Goal: Information Seeking & Learning: Find specific page/section

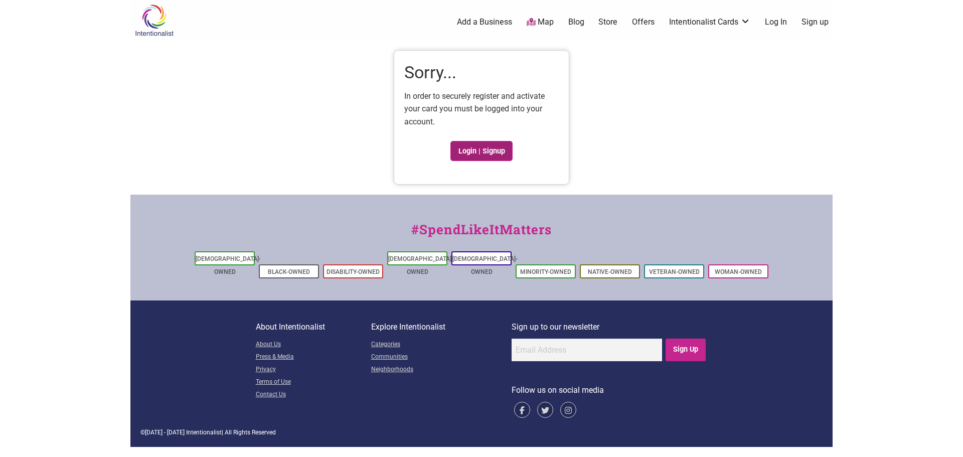
click at [492, 141] on link "Login | Signup" at bounding box center [482, 151] width 62 height 20
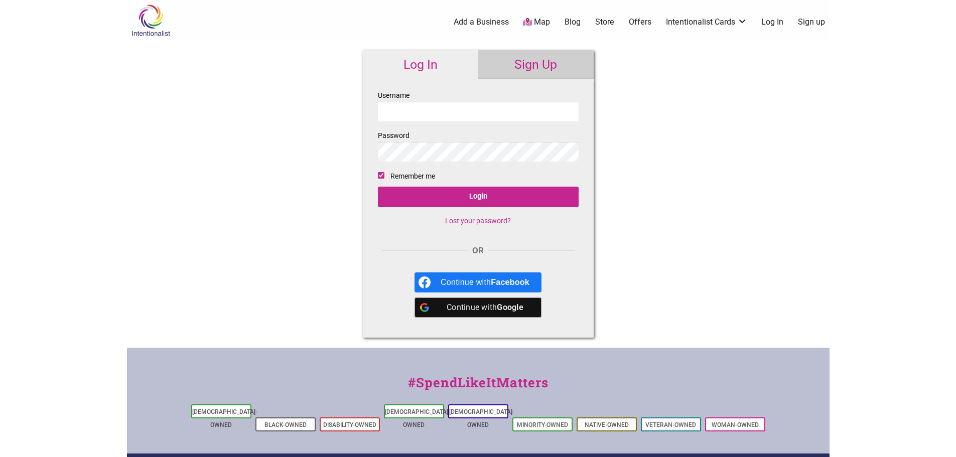
click at [417, 104] on input "Username" at bounding box center [478, 112] width 201 height 20
type input "S"
type input "jonah.davis@seatlle.gov"
click at [378, 187] on input "Login" at bounding box center [478, 197] width 201 height 21
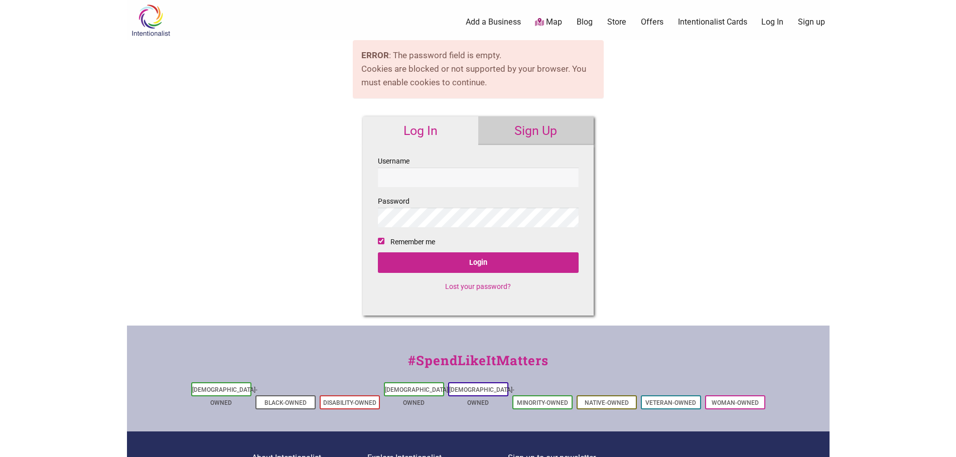
click at [423, 144] on link "Log In" at bounding box center [420, 130] width 115 height 29
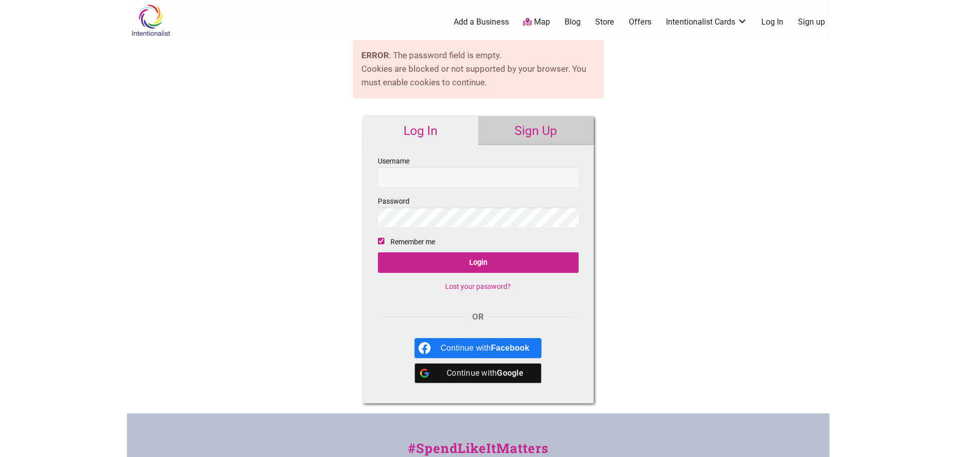
click at [415, 188] on fieldset "Username Password Remember me Login Lost your password?" at bounding box center [478, 227] width 201 height 145
click at [414, 178] on input "Username" at bounding box center [478, 178] width 201 height 20
type input "jonah.davis@seattle.gov"
click at [378, 252] on input "Login" at bounding box center [478, 262] width 201 height 21
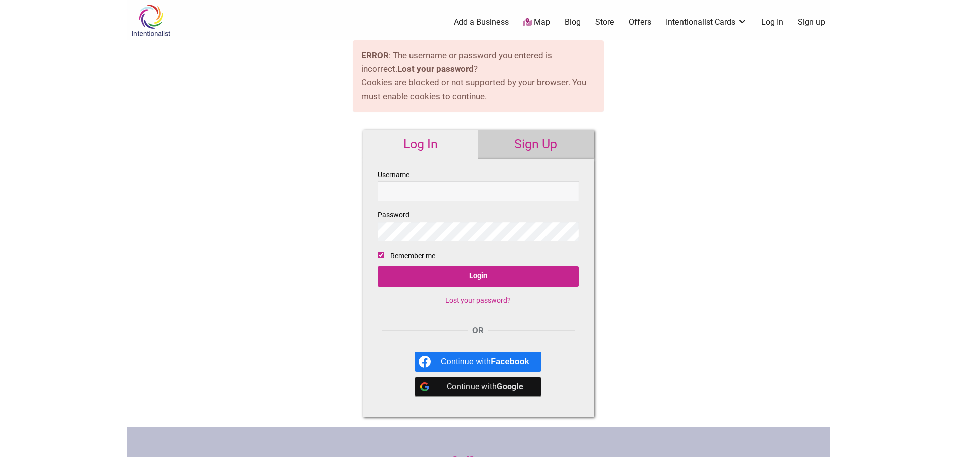
click at [481, 300] on link "Lost your password?" at bounding box center [478, 301] width 66 height 8
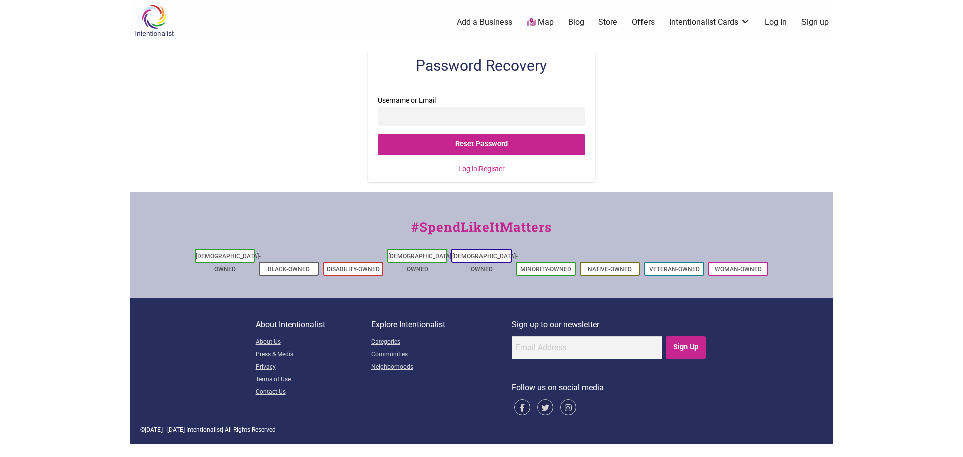
click at [401, 115] on input "Username or Email" at bounding box center [481, 117] width 207 height 20
type input "[EMAIL_ADDRESS][PERSON_NAME][DOMAIN_NAME]"
click at [378, 134] on input "Reset Password" at bounding box center [481, 144] width 207 height 21
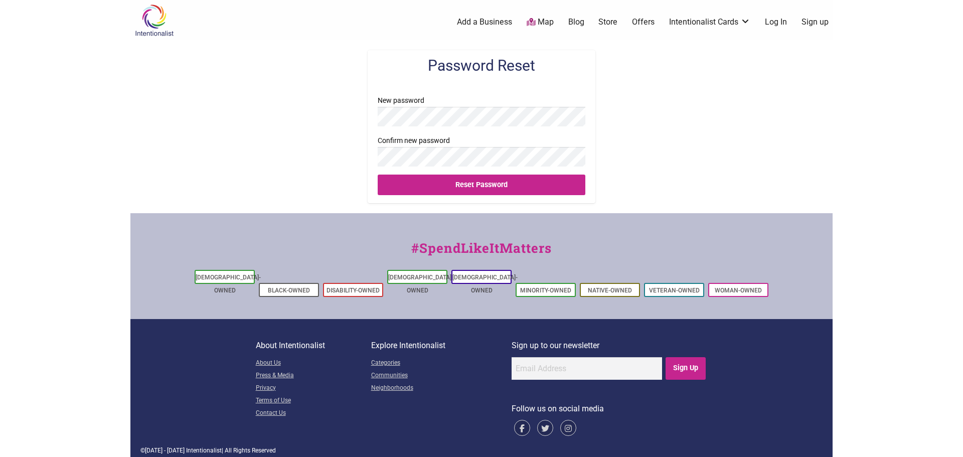
click at [378, 175] on input "Reset Password" at bounding box center [481, 185] width 207 height 21
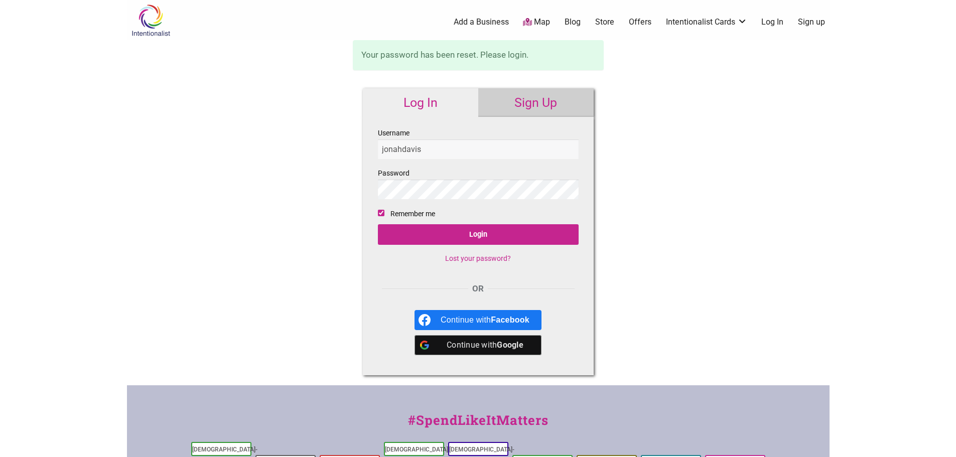
type input "jonahdavis"
click at [378, 224] on input "Login" at bounding box center [478, 234] width 201 height 21
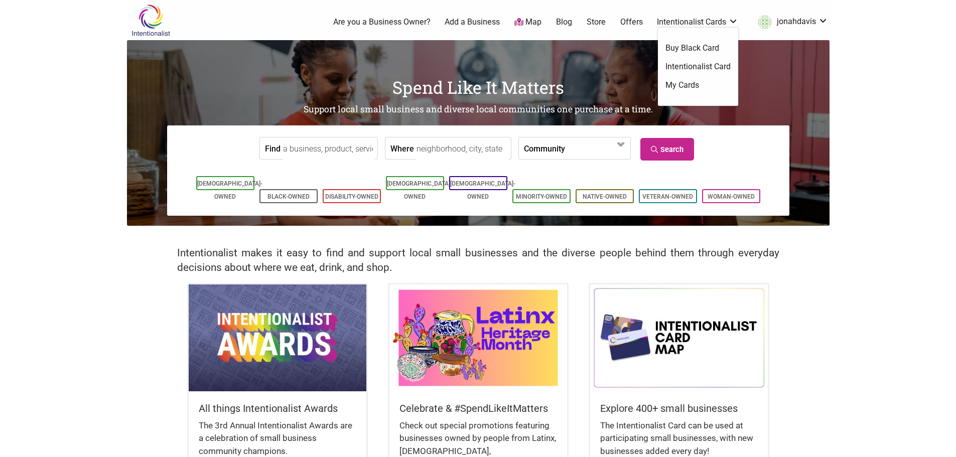
click at [691, 63] on link "Intentionalist Card" at bounding box center [697, 66] width 65 height 11
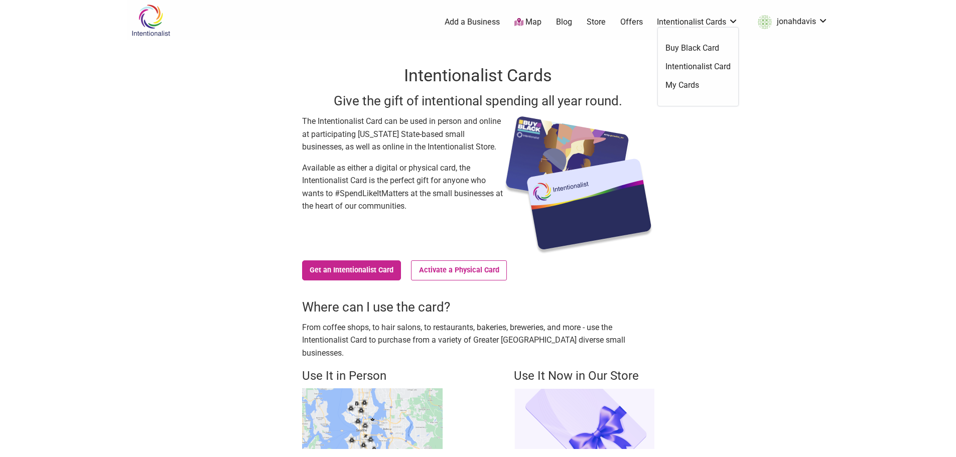
click at [695, 81] on link "My Cards" at bounding box center [697, 85] width 65 height 11
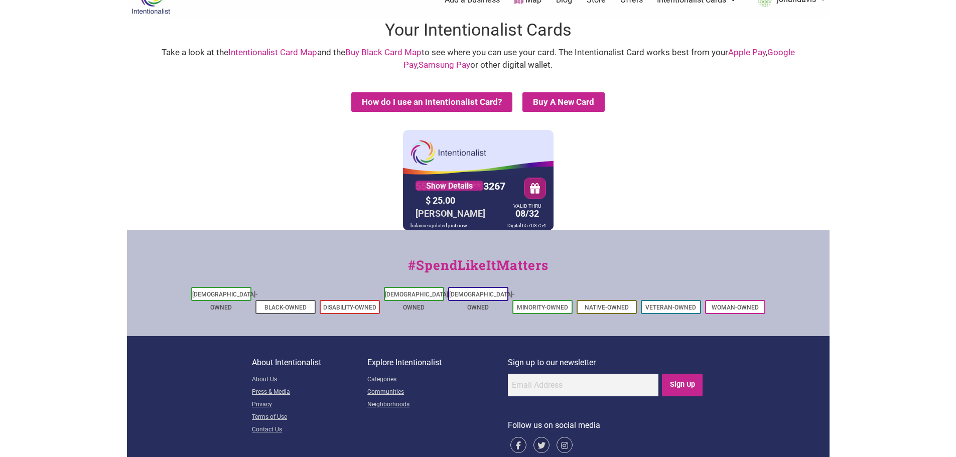
scroll to position [34, 0]
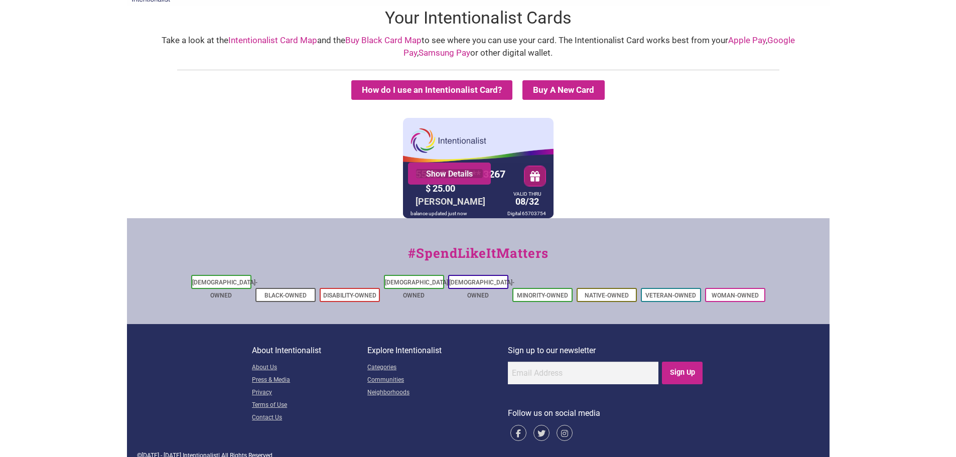
click at [453, 173] on link "Show Details" at bounding box center [449, 174] width 68 height 10
click at [534, 176] on button "button" at bounding box center [535, 176] width 22 height 21
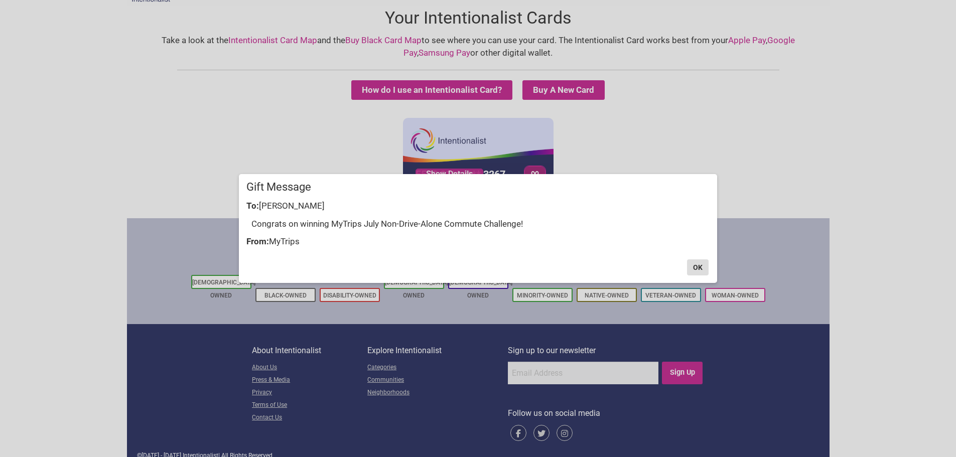
click at [693, 267] on button "OK" at bounding box center [698, 267] width 22 height 16
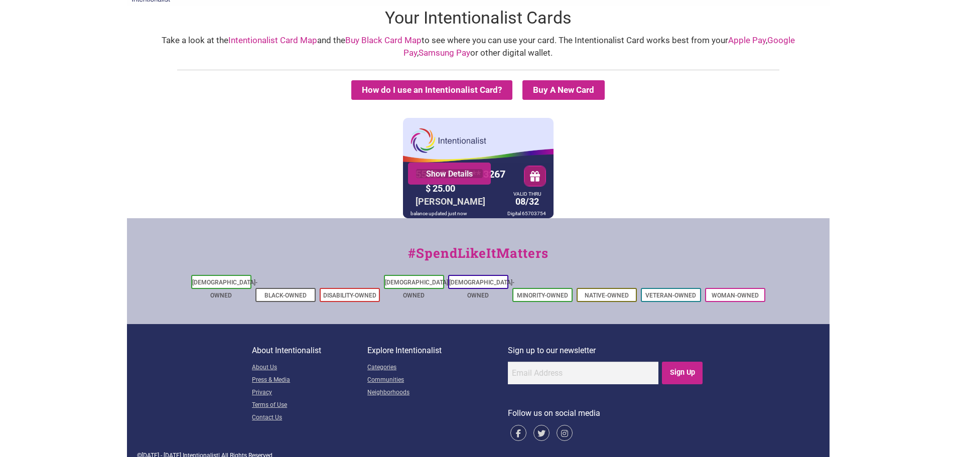
click at [446, 177] on link "Show Details" at bounding box center [449, 174] width 68 height 10
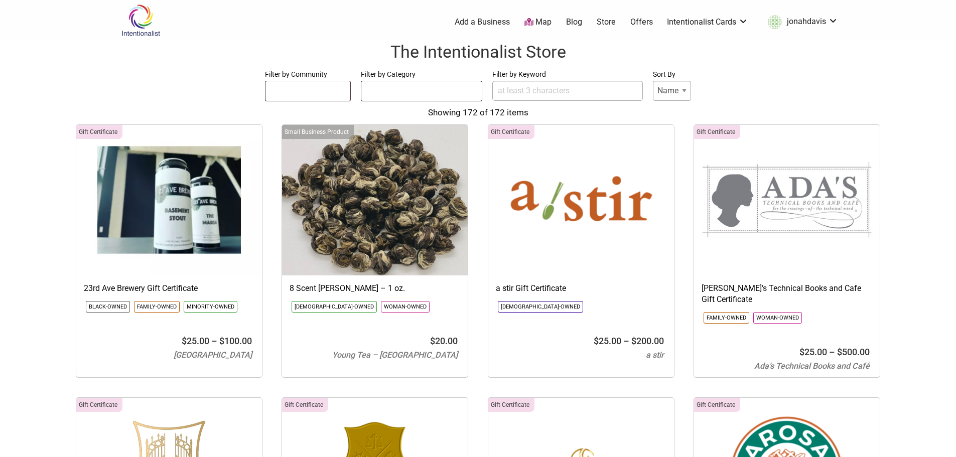
select select
click at [410, 91] on ul at bounding box center [421, 89] width 120 height 16
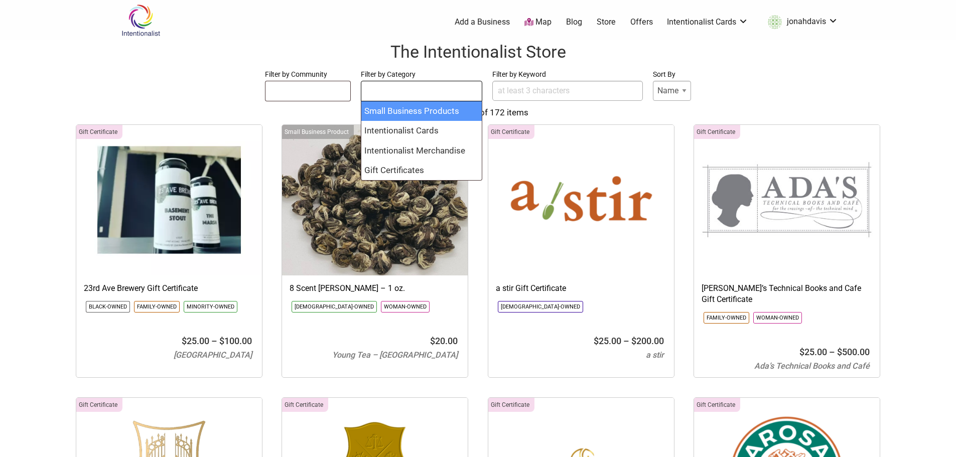
click at [322, 96] on ul at bounding box center [307, 89] width 85 height 16
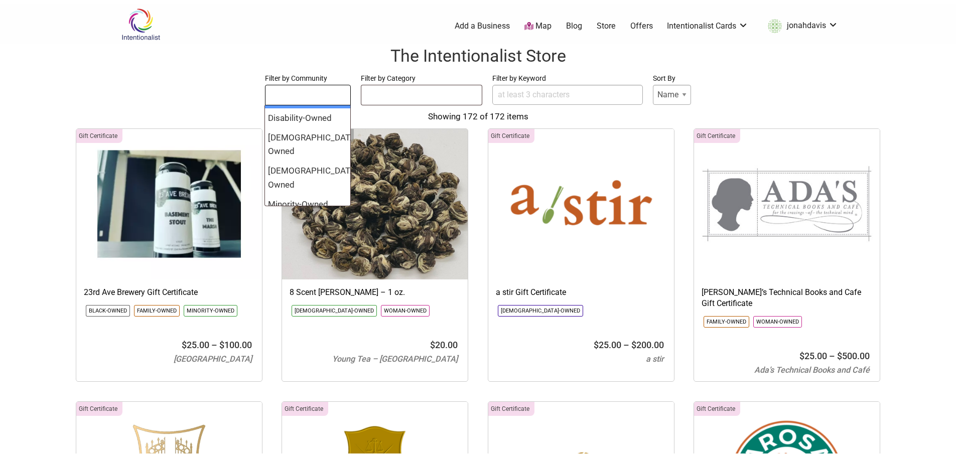
scroll to position [77, 0]
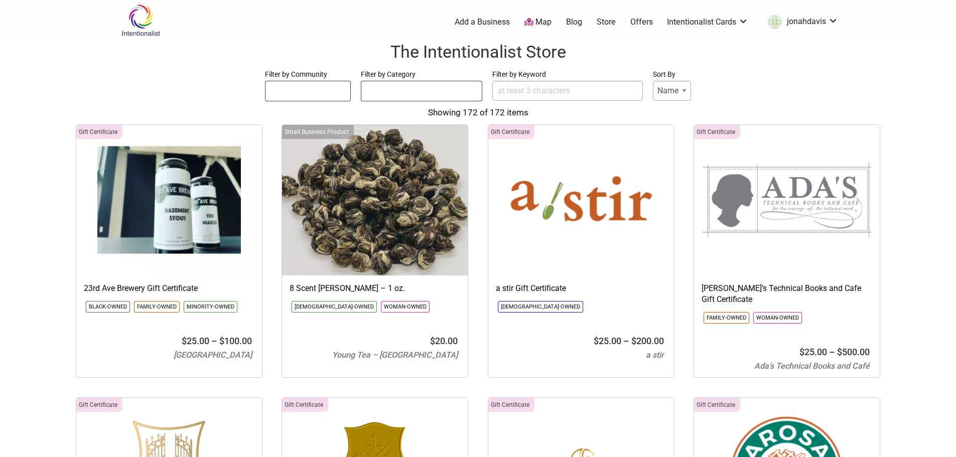
click at [205, 101] on form "Filter by Community Asian-Owned Black-Owned Disability-Owned Latino-Owned LGBTQ…" at bounding box center [478, 85] width 936 height 34
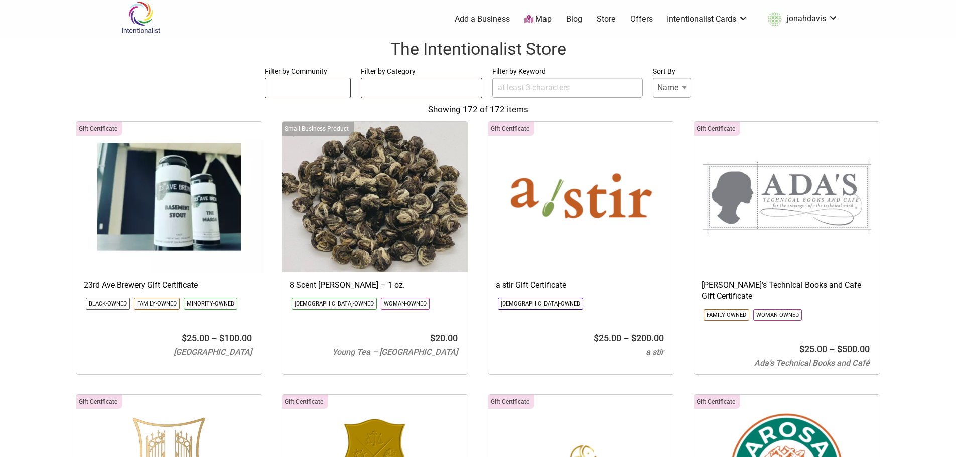
scroll to position [50, 0]
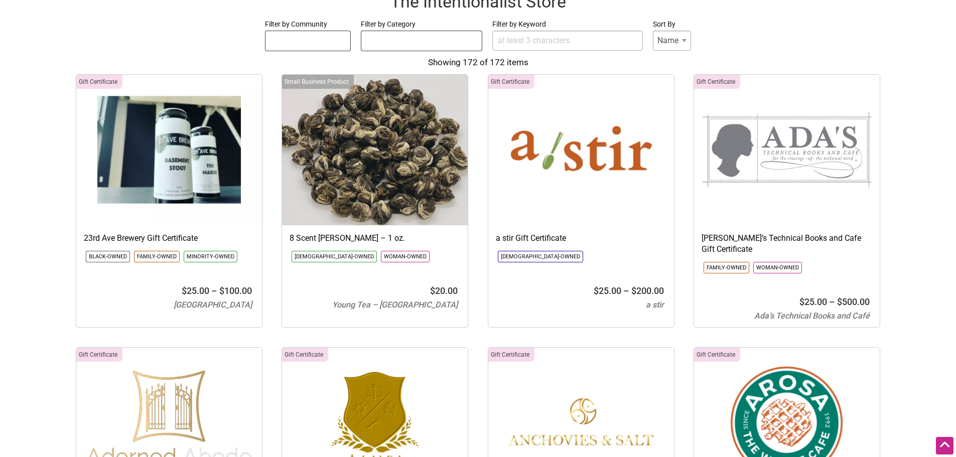
click at [673, 35] on select "Name Price" at bounding box center [672, 41] width 38 height 20
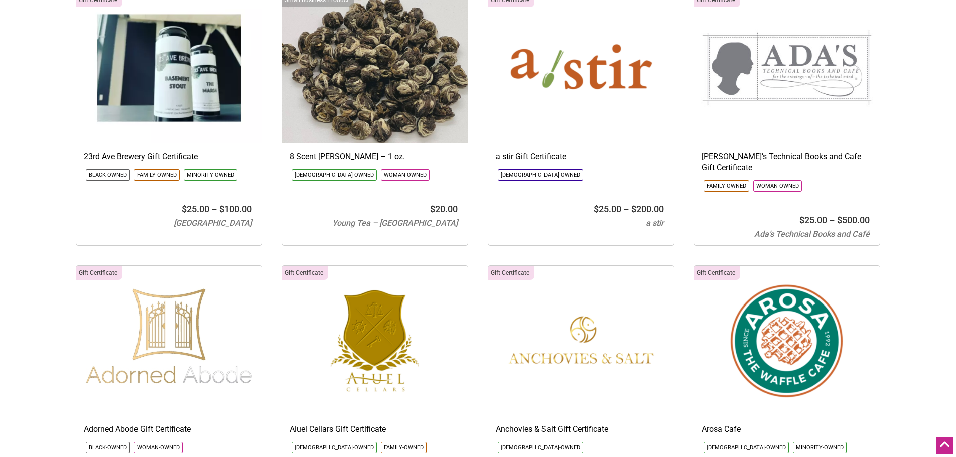
scroll to position [0, 0]
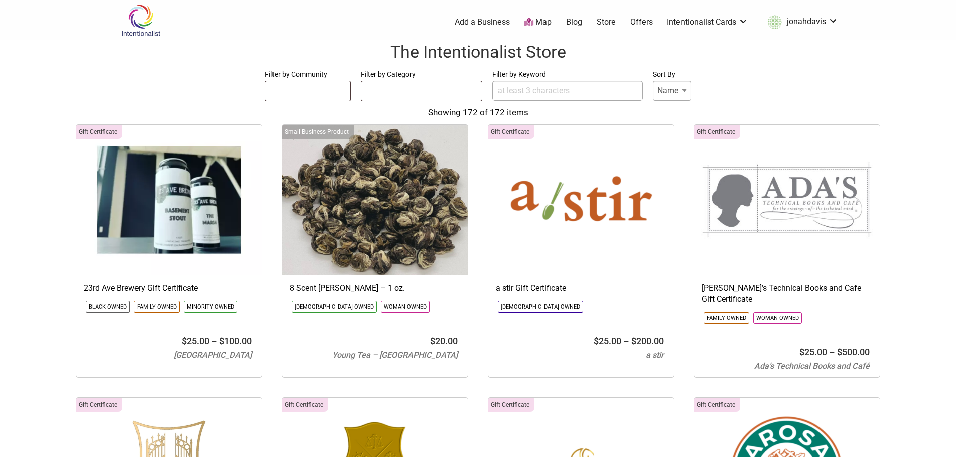
click at [641, 19] on link "Offers" at bounding box center [641, 22] width 23 height 11
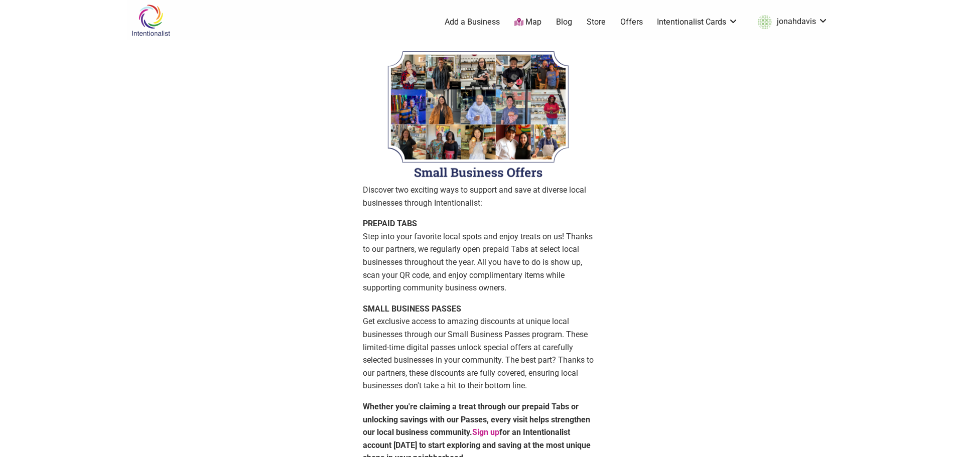
click at [597, 24] on link "Store" at bounding box center [596, 22] width 19 height 11
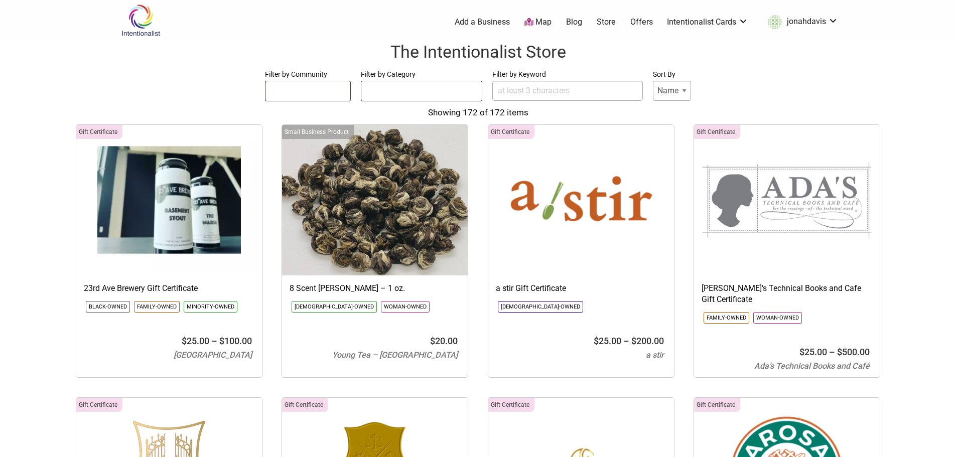
select select
click at [397, 92] on ul at bounding box center [421, 89] width 120 height 16
click at [166, 104] on div "Filter by Community Asian-Owned Black-Owned Disability-Owned Latino-Owned LGBTQ…" at bounding box center [478, 93] width 936 height 51
click at [509, 82] on input "Filter by Keyword" at bounding box center [567, 91] width 151 height 20
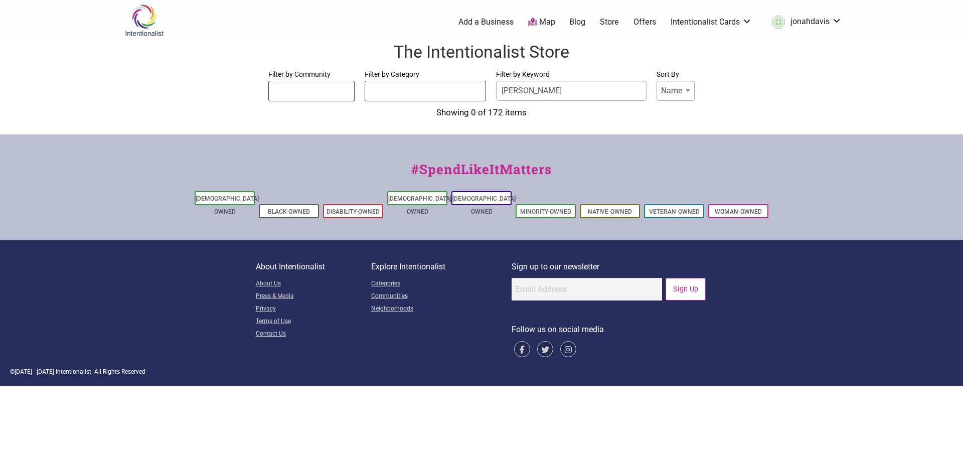
click at [523, 116] on div "Showing 0 of 172 items" at bounding box center [481, 112] width 943 height 13
click at [554, 121] on div "The Intentionalist Store Filter by Community Asian-Owned Black-Owned Disability…" at bounding box center [481, 82] width 963 height 84
click at [554, 69] on label "Filter by Keyword" at bounding box center [571, 74] width 151 height 13
click at [554, 81] on input "kemp" at bounding box center [571, 91] width 151 height 20
drag, startPoint x: 549, startPoint y: 85, endPoint x: 445, endPoint y: 93, distance: 105.2
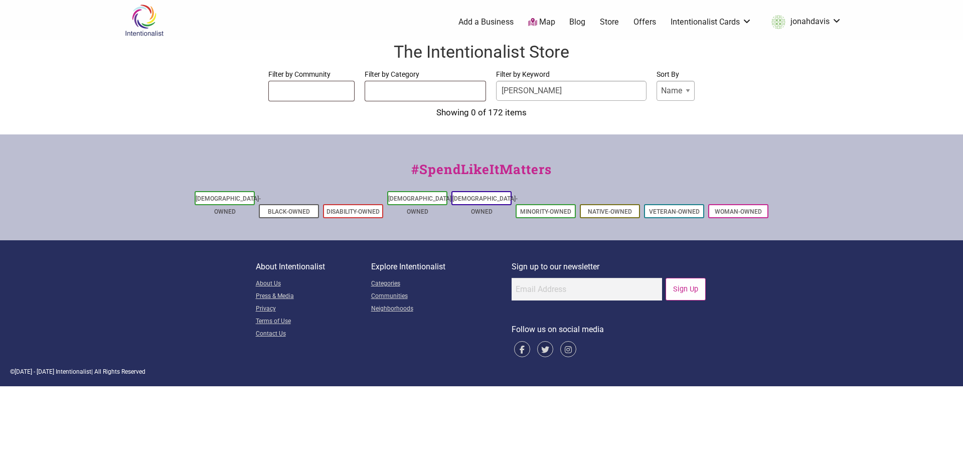
click at [445, 93] on form "Filter by Community Asian-Owned Black-Owned Disability-Owned Latino-Owned LGBTQ…" at bounding box center [481, 85] width 943 height 34
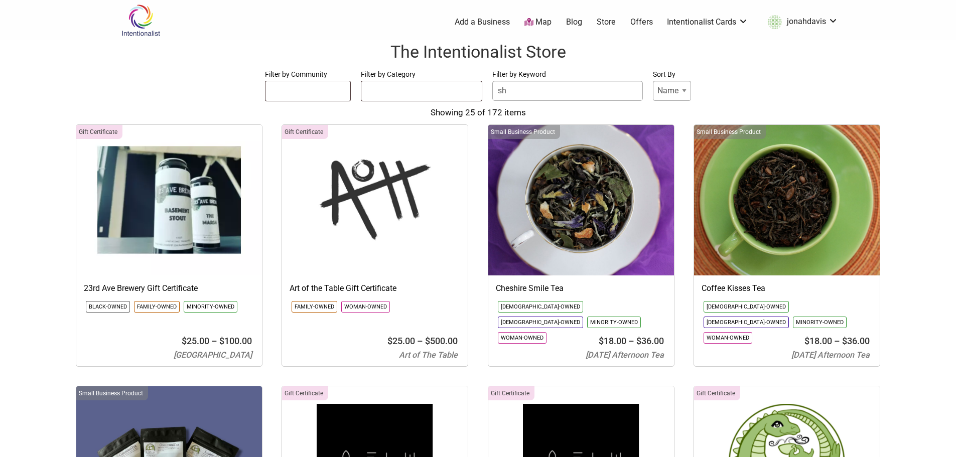
type input "s"
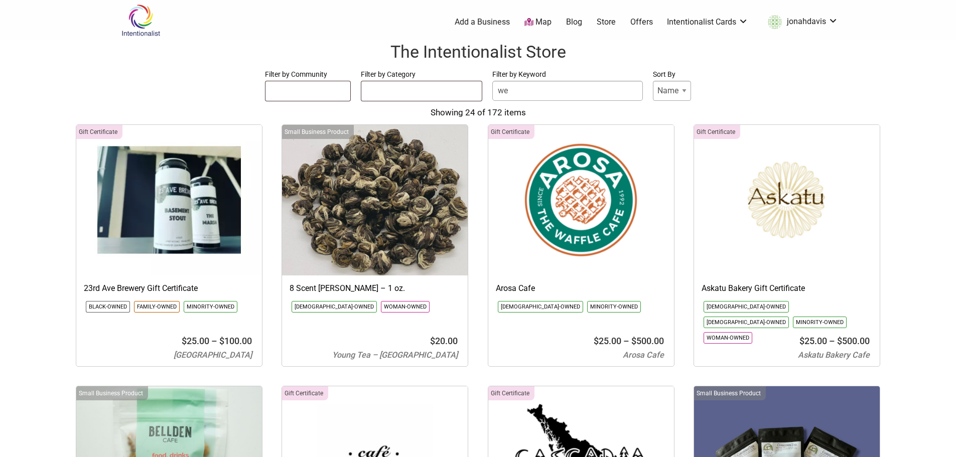
type input "w"
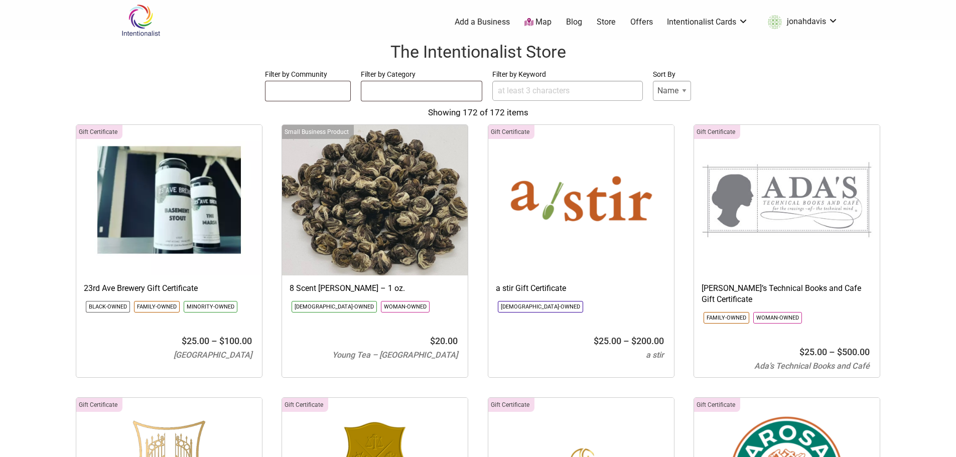
click at [127, 14] on img at bounding box center [141, 20] width 48 height 33
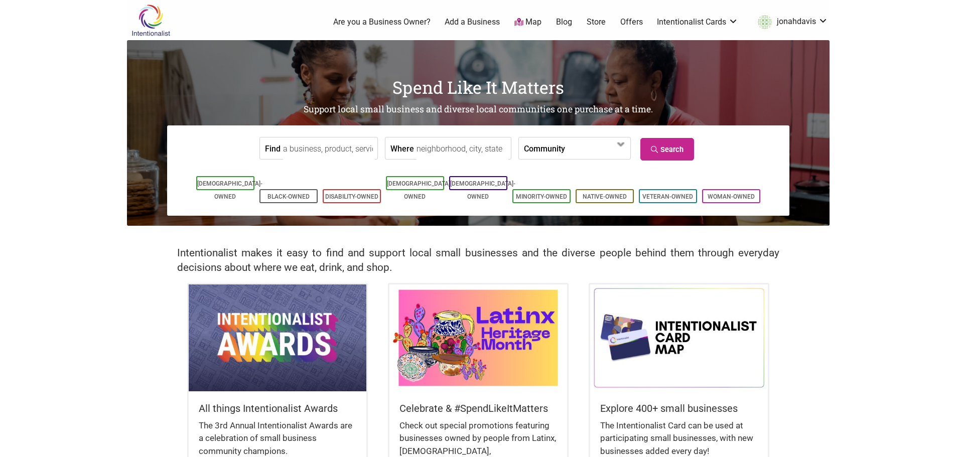
click at [448, 156] on input "Where" at bounding box center [462, 148] width 92 height 23
type input "[GEOGRAPHIC_DATA]"
click at [657, 146] on icon at bounding box center [656, 149] width 10 height 7
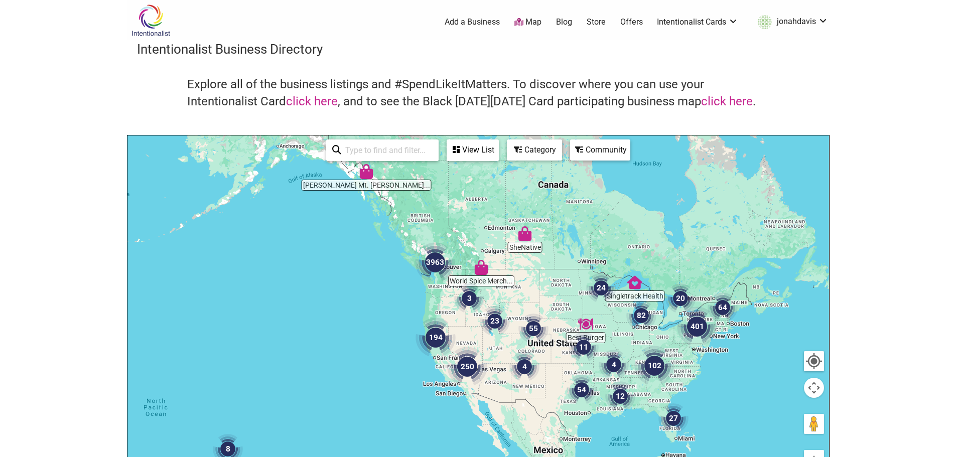
click at [434, 262] on img "3963" at bounding box center [435, 262] width 40 height 40
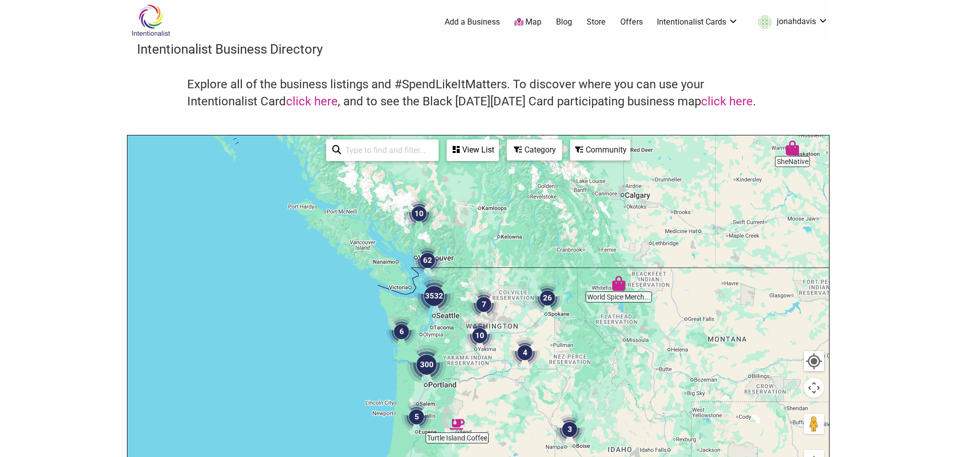
click at [427, 300] on img "3532" at bounding box center [434, 296] width 40 height 40
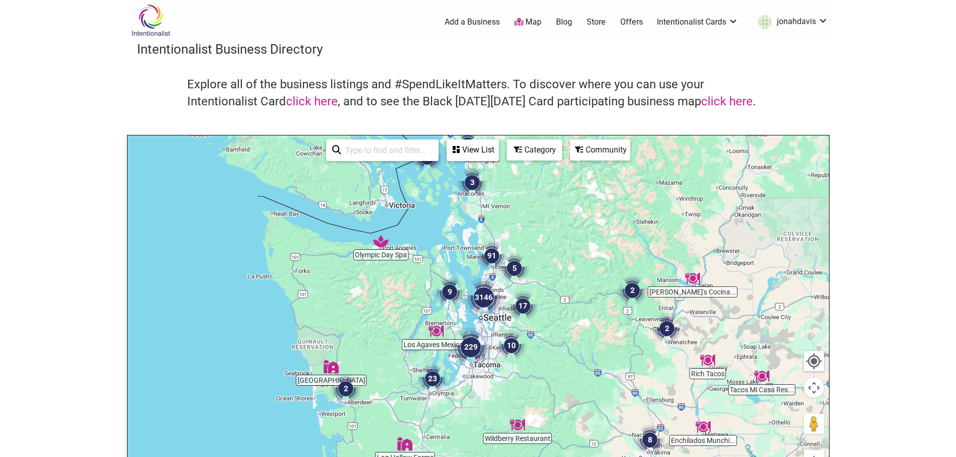
click at [490, 300] on img "3146" at bounding box center [484, 297] width 40 height 40
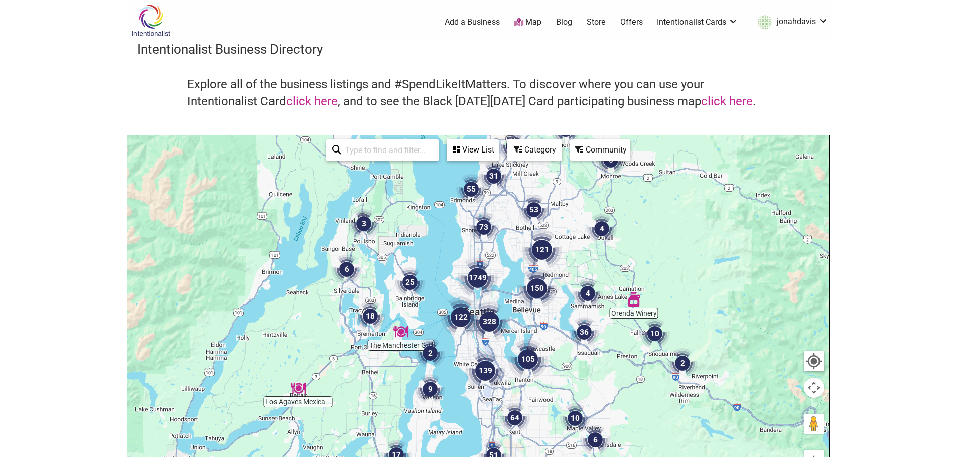
click at [462, 311] on img "122" at bounding box center [461, 317] width 40 height 40
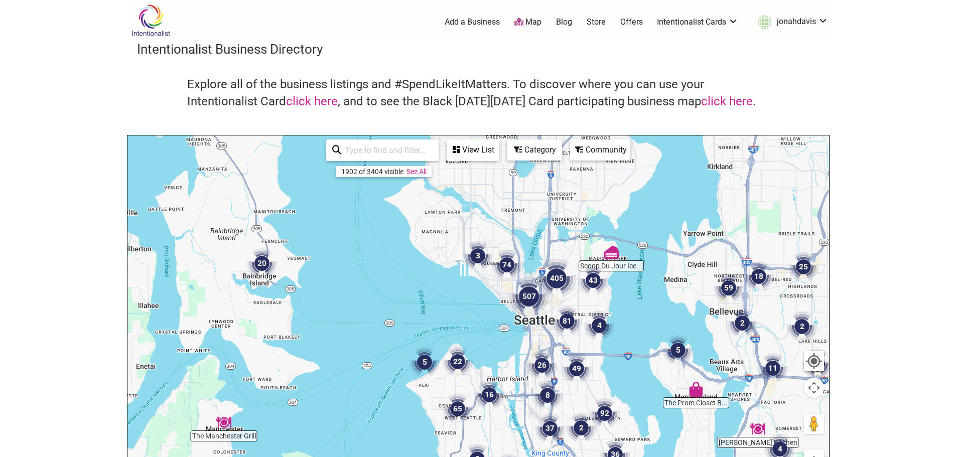
drag, startPoint x: 509, startPoint y: 226, endPoint x: 500, endPoint y: 351, distance: 125.3
click at [500, 351] on div "To navigate, press the arrow keys." at bounding box center [477, 330] width 701 height 390
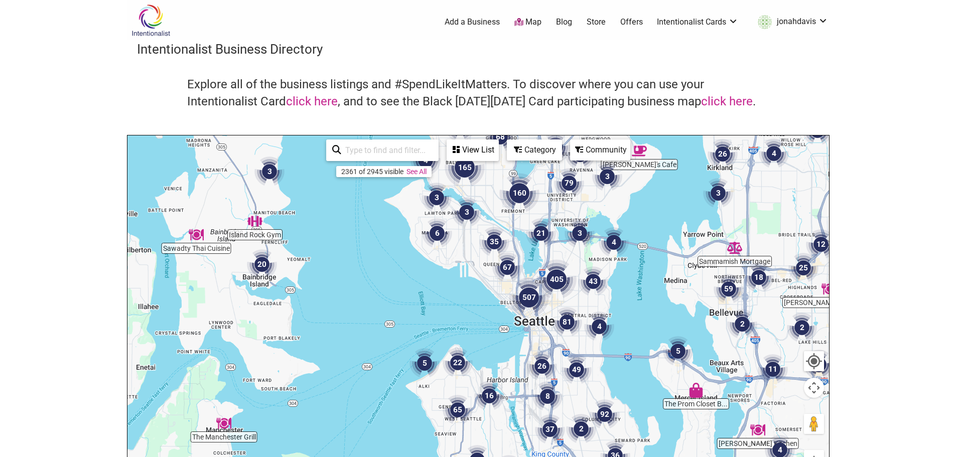
click at [531, 296] on img "507" at bounding box center [529, 297] width 40 height 40
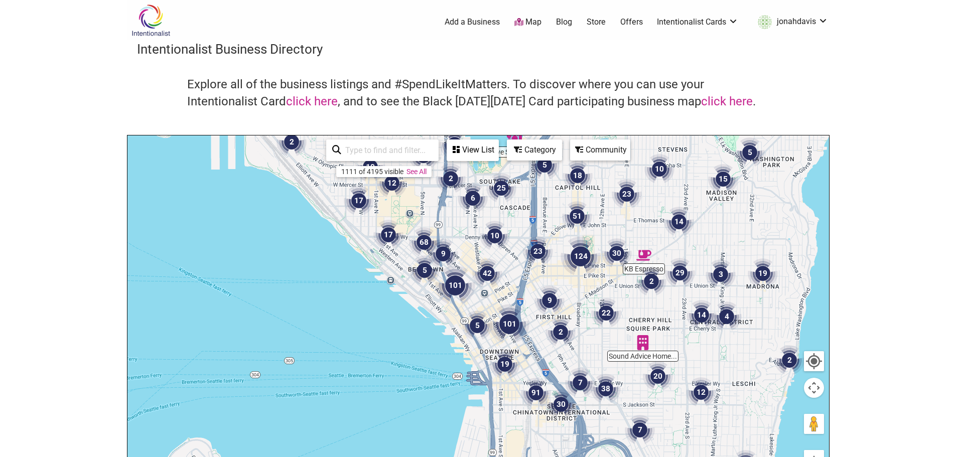
click at [419, 264] on img "5" at bounding box center [424, 270] width 30 height 30
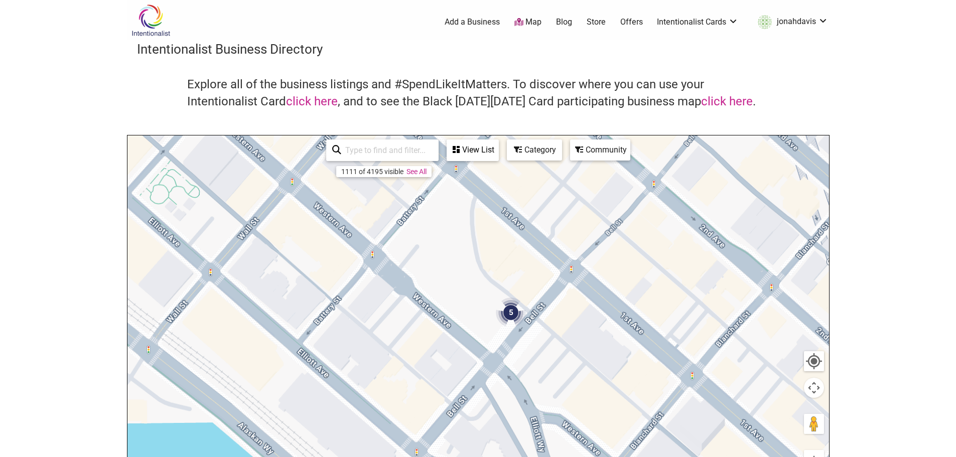
drag, startPoint x: 397, startPoint y: 213, endPoint x: 422, endPoint y: 300, distance: 89.9
click at [422, 300] on div at bounding box center [477, 330] width 701 height 390
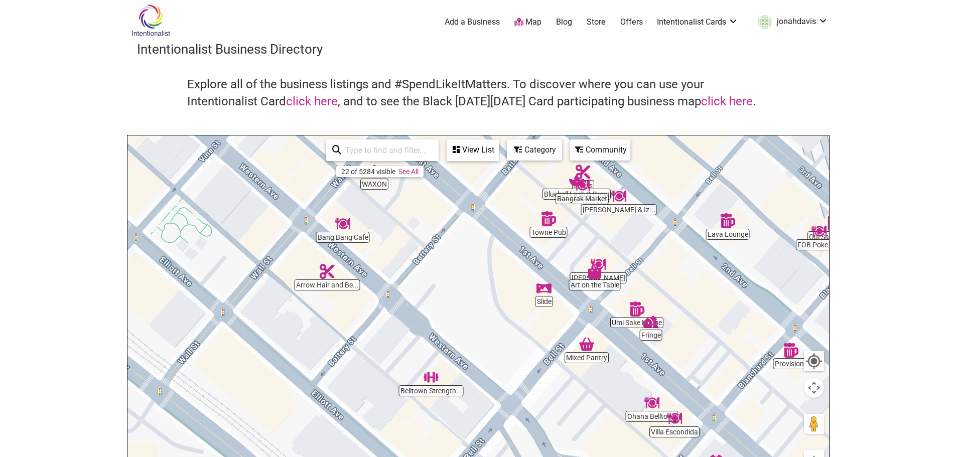
drag, startPoint x: 422, startPoint y: 266, endPoint x: 434, endPoint y: 298, distance: 33.8
click at [434, 298] on div at bounding box center [477, 330] width 701 height 390
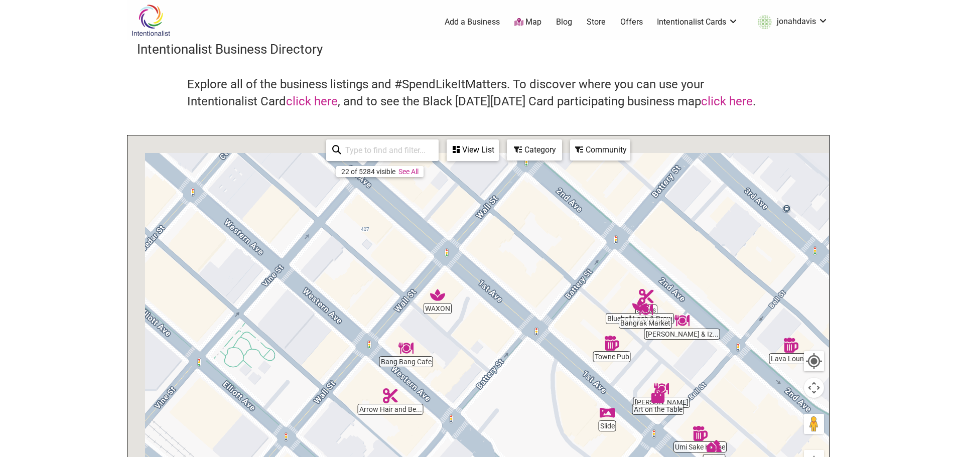
drag, startPoint x: 434, startPoint y: 298, endPoint x: 500, endPoint y: 425, distance: 142.9
click at [500, 426] on div at bounding box center [477, 330] width 701 height 390
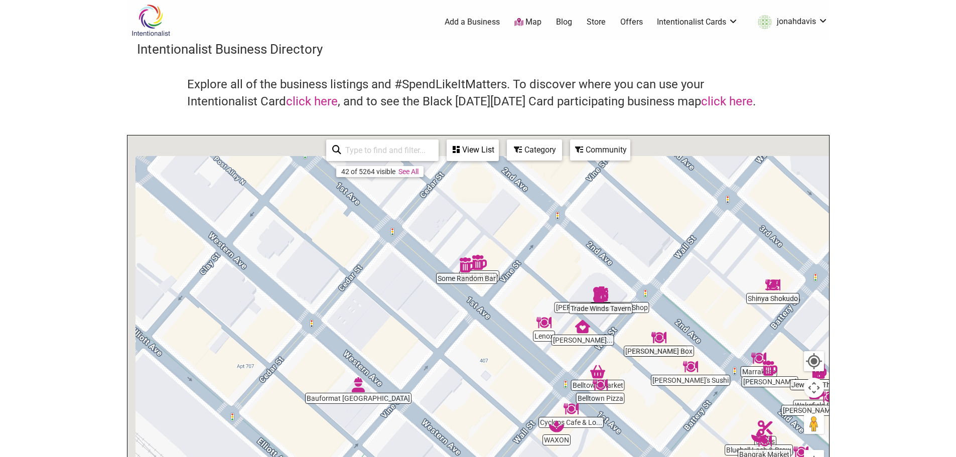
drag, startPoint x: 416, startPoint y: 252, endPoint x: 534, endPoint y: 383, distance: 175.9
click at [534, 383] on div at bounding box center [477, 330] width 701 height 390
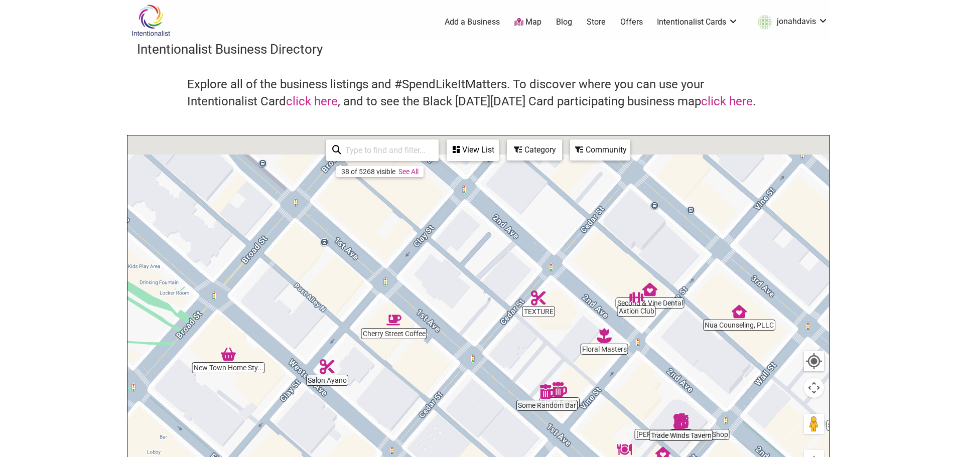
drag, startPoint x: 508, startPoint y: 291, endPoint x: 588, endPoint y: 420, distance: 151.9
click at [588, 420] on div at bounding box center [477, 330] width 701 height 390
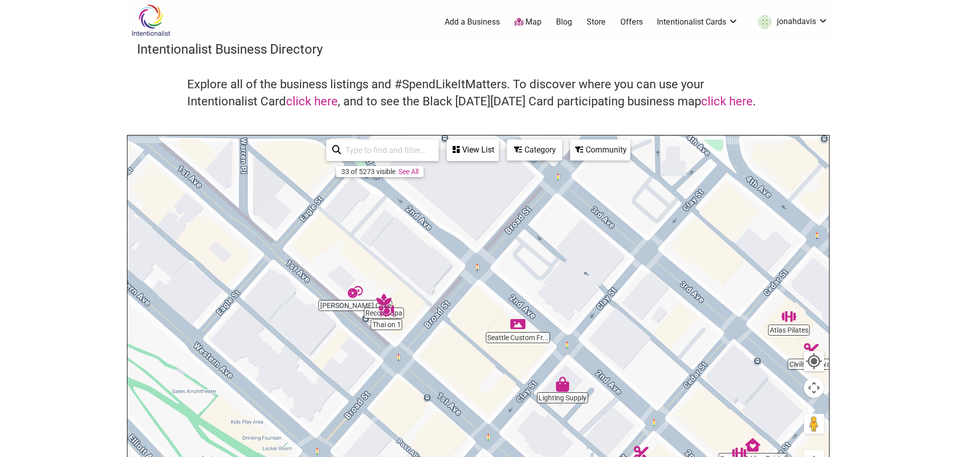
drag, startPoint x: 506, startPoint y: 281, endPoint x: 609, endPoint y: 439, distance: 187.7
click at [609, 439] on div at bounding box center [477, 330] width 701 height 390
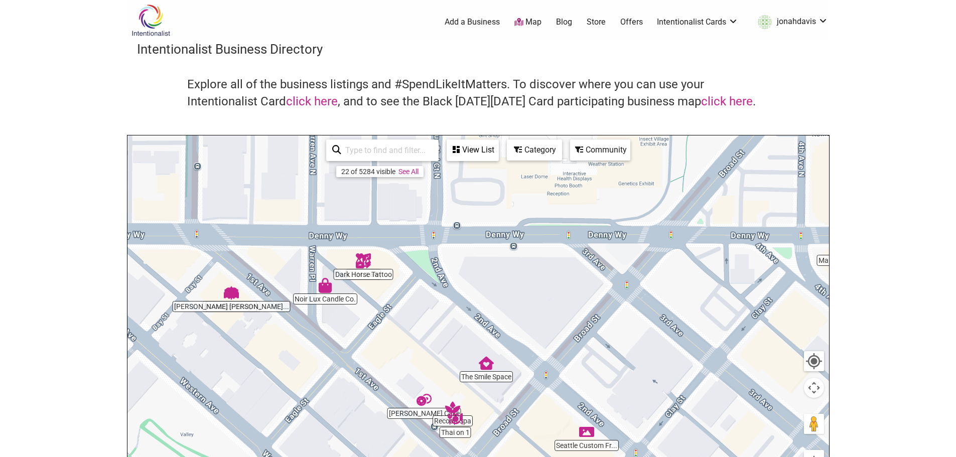
drag, startPoint x: 351, startPoint y: 254, endPoint x: 421, endPoint y: 365, distance: 130.6
click at [421, 365] on div at bounding box center [477, 330] width 701 height 390
click at [230, 310] on div at bounding box center [477, 330] width 701 height 390
click at [230, 295] on img "Shawn Kemp's Cannabis" at bounding box center [231, 292] width 15 height 15
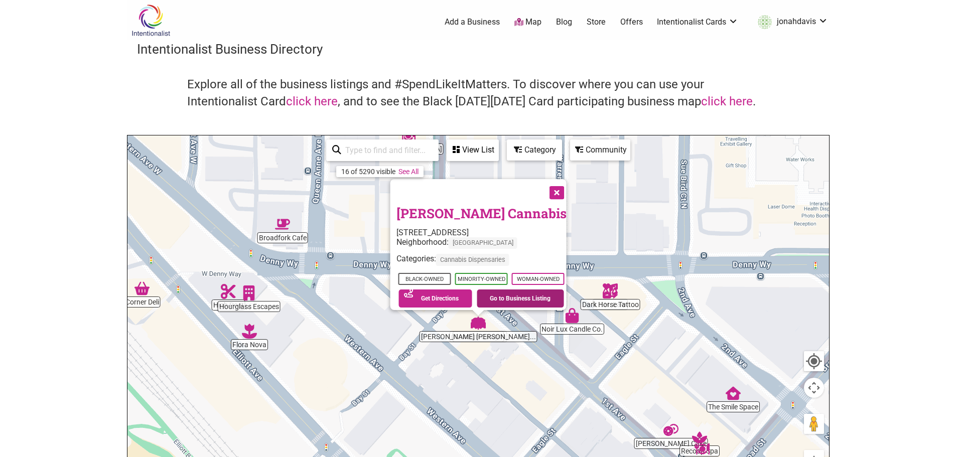
click at [509, 289] on link "Go to Business Listing" at bounding box center [520, 298] width 87 height 18
click at [474, 153] on div "View List" at bounding box center [473, 149] width 50 height 19
click at [493, 176] on icon at bounding box center [494, 175] width 8 height 1
click at [524, 148] on div "Category" at bounding box center [534, 149] width 53 height 19
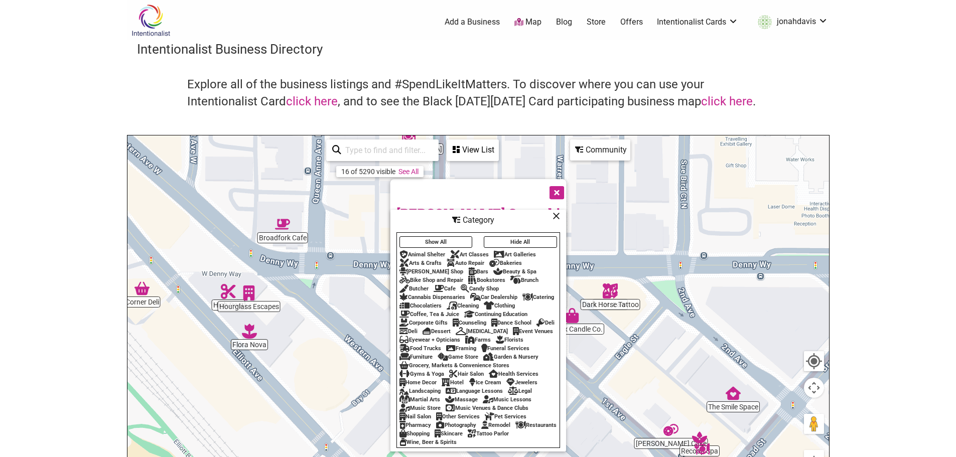
click at [555, 189] on button "Close" at bounding box center [555, 191] width 25 height 25
click at [580, 156] on div "Community" at bounding box center [600, 149] width 58 height 19
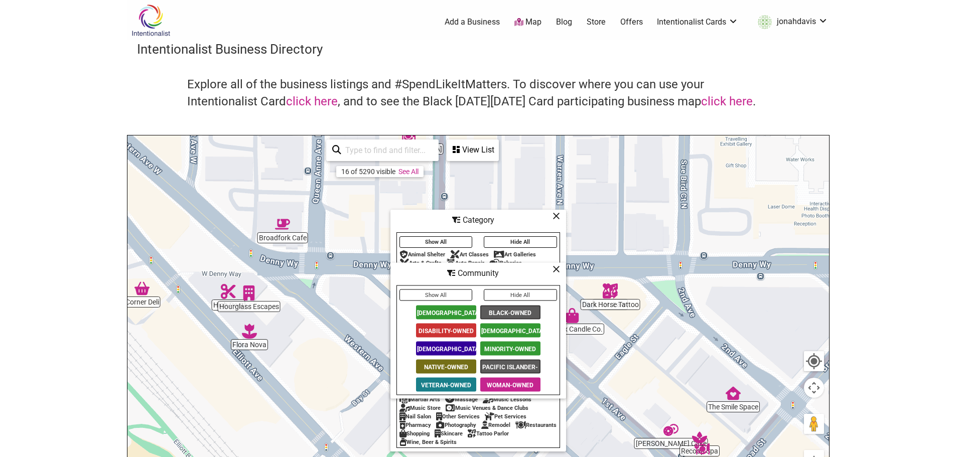
click at [560, 268] on div "Community" at bounding box center [478, 273] width 174 height 19
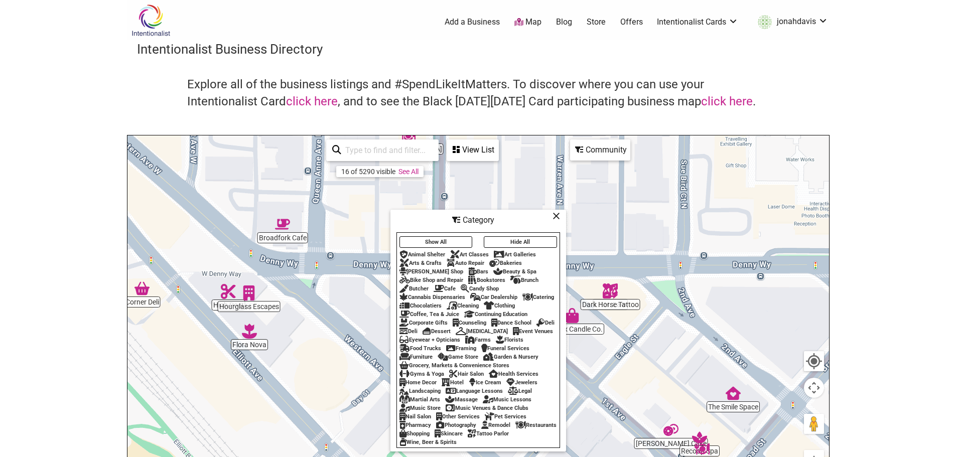
click at [551, 211] on div "Category" at bounding box center [478, 220] width 174 height 19
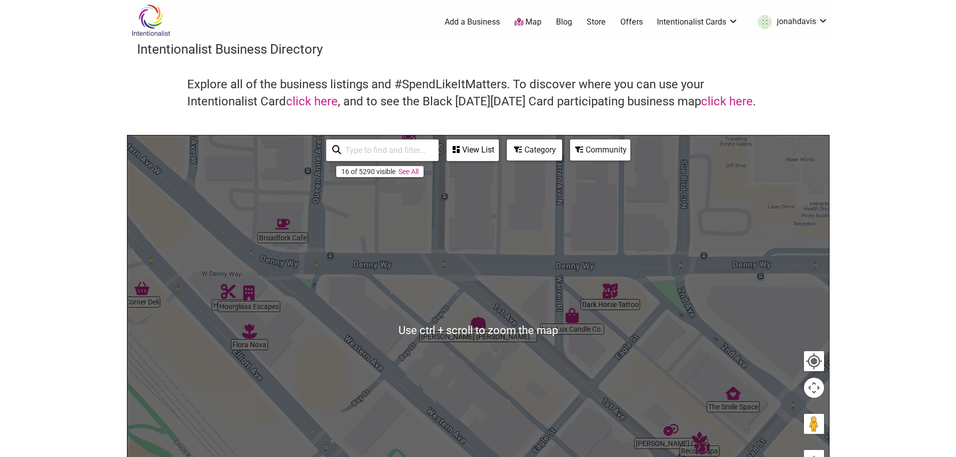
scroll to position [50, 0]
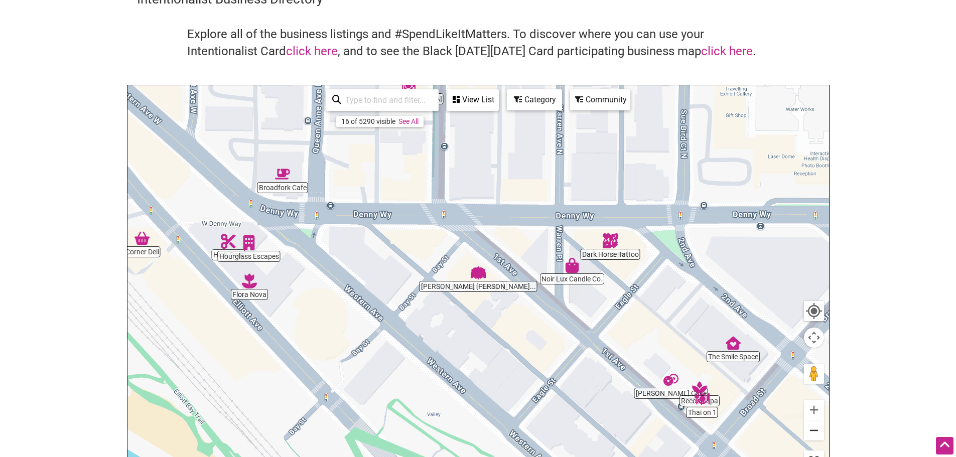
click at [811, 428] on button "Zoom out" at bounding box center [814, 430] width 20 height 20
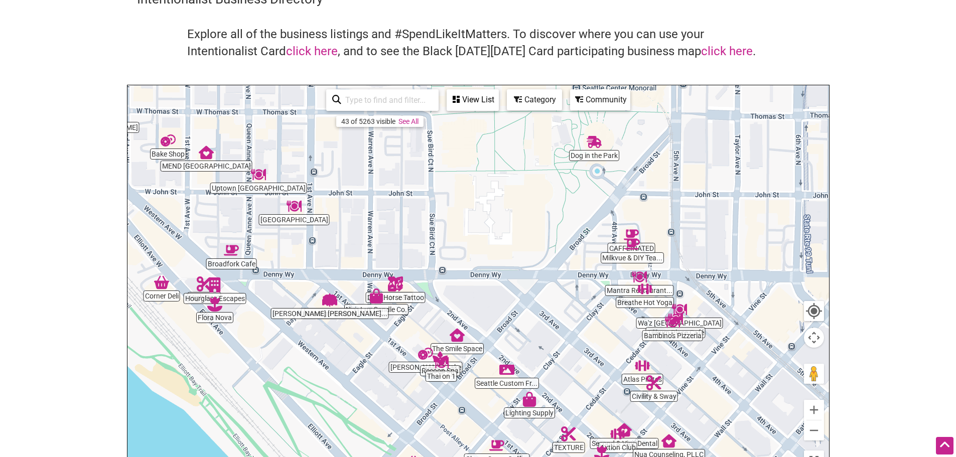
drag, startPoint x: 704, startPoint y: 356, endPoint x: 551, endPoint y: 383, distance: 154.9
click at [551, 383] on div "To navigate, press the arrow keys." at bounding box center [477, 280] width 701 height 390
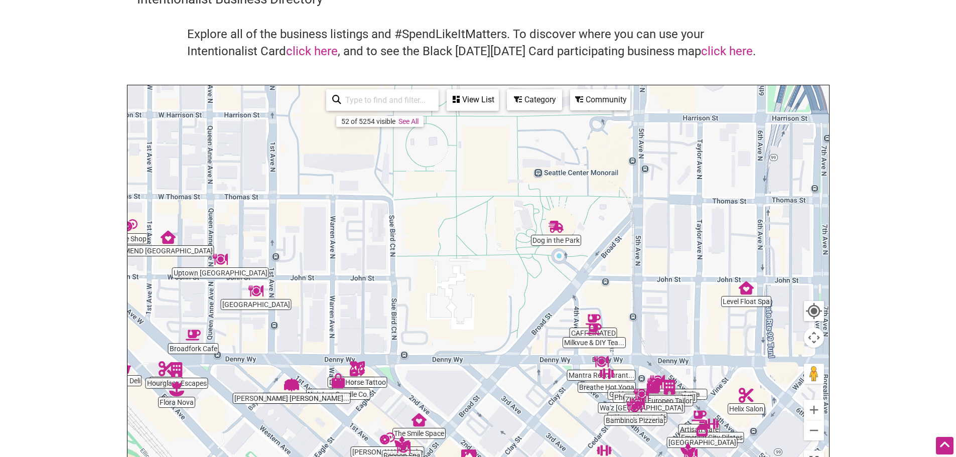
drag, startPoint x: 558, startPoint y: 194, endPoint x: 516, endPoint y: 285, distance: 100.6
click at [516, 285] on div "To navigate, press the arrow keys." at bounding box center [477, 280] width 701 height 390
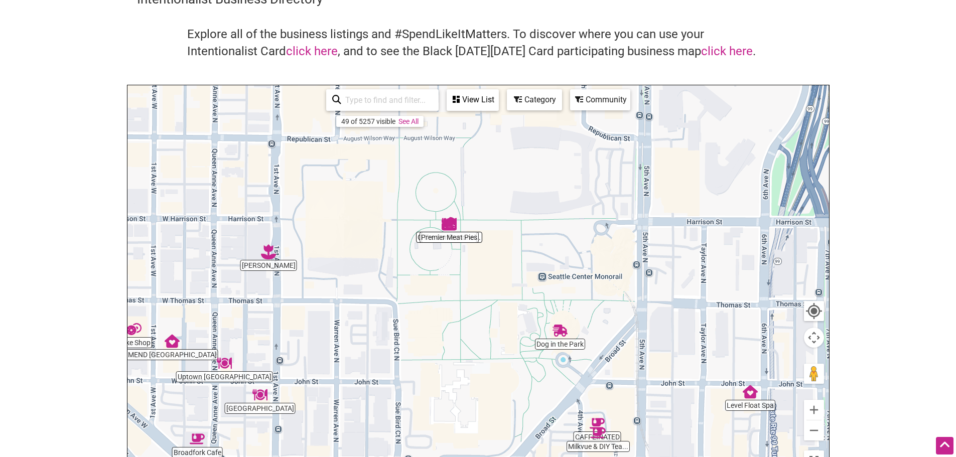
drag, startPoint x: 483, startPoint y: 202, endPoint x: 486, endPoint y: 309, distance: 106.9
click at [486, 309] on div "To navigate, press the arrow keys." at bounding box center [477, 280] width 701 height 390
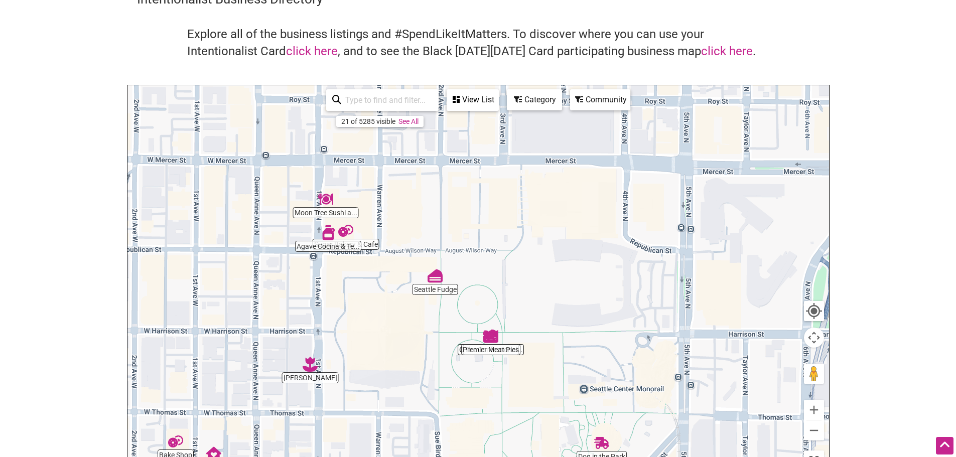
drag, startPoint x: 358, startPoint y: 193, endPoint x: 400, endPoint y: 305, distance: 118.9
click at [400, 305] on div "To navigate, press the arrow keys." at bounding box center [477, 280] width 701 height 390
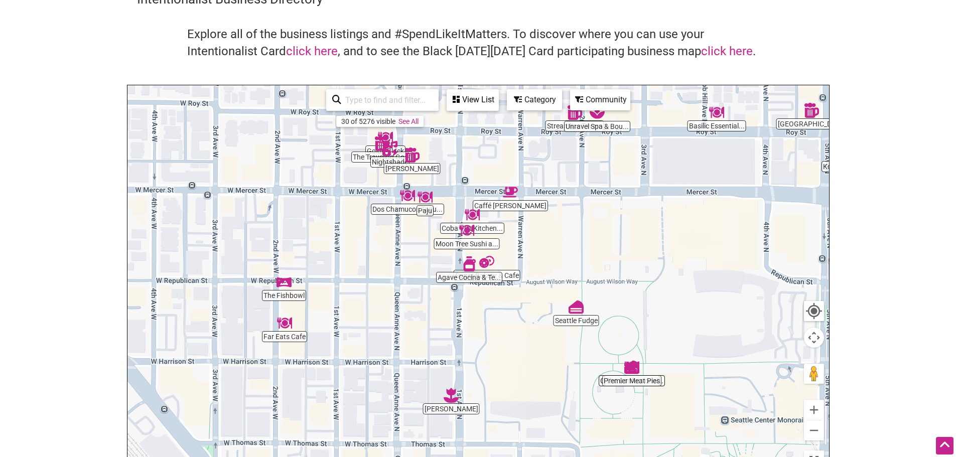
drag, startPoint x: 279, startPoint y: 253, endPoint x: 413, endPoint y: 284, distance: 137.4
click at [413, 284] on div "To navigate, press the arrow keys." at bounding box center [477, 280] width 701 height 390
click at [282, 299] on div "To navigate, press the arrow keys." at bounding box center [477, 280] width 701 height 390
click at [282, 283] on img "The Fishbowl" at bounding box center [283, 281] width 15 height 15
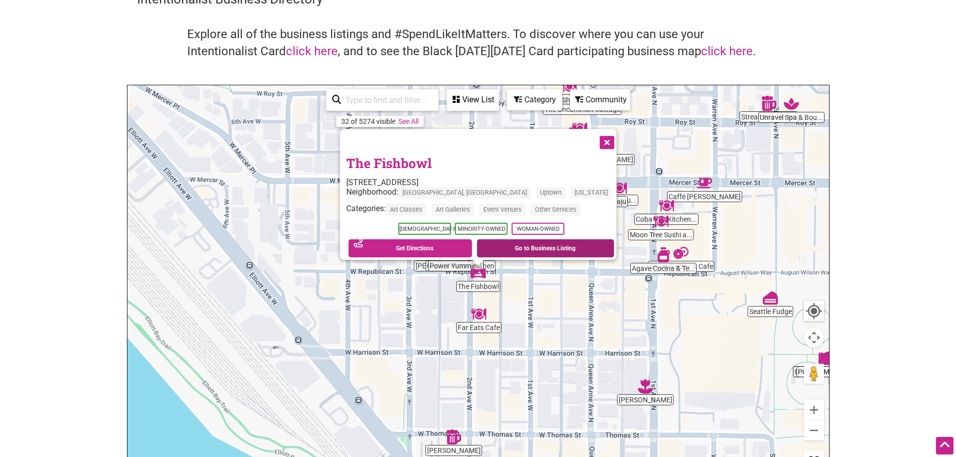
click at [514, 244] on link "Go to Business Listing" at bounding box center [545, 248] width 137 height 18
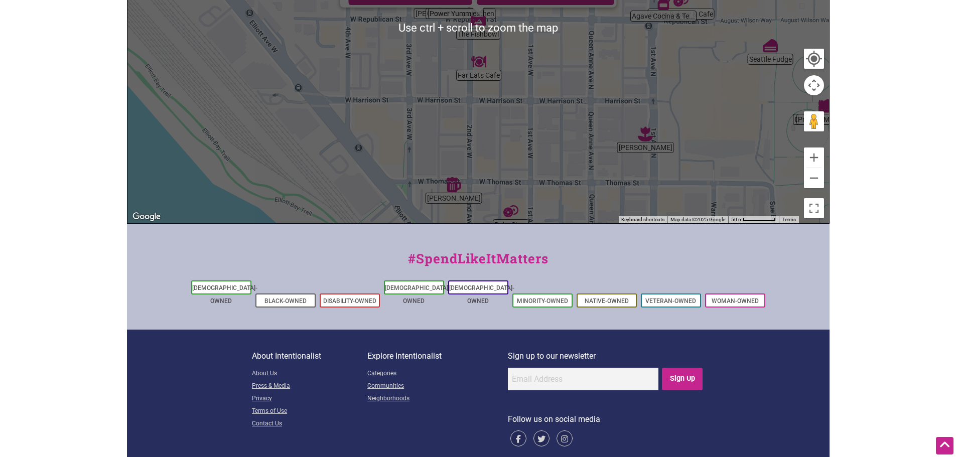
scroll to position [308, 0]
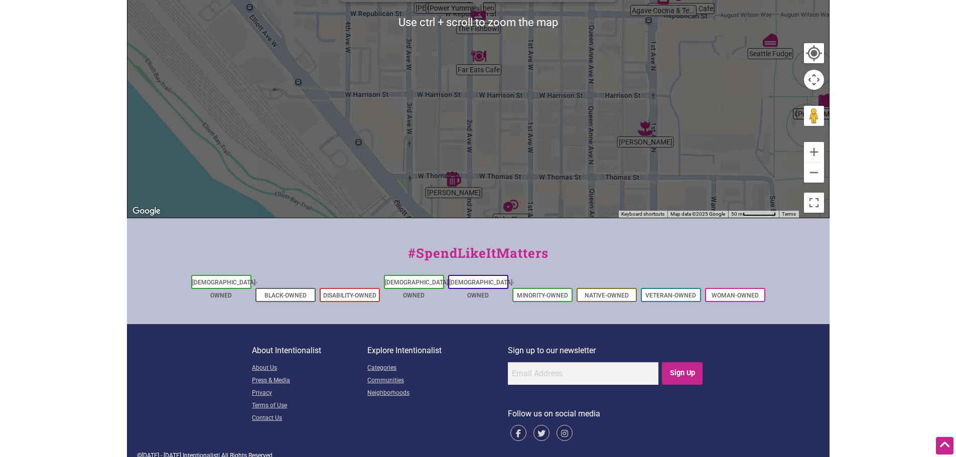
click at [459, 192] on div "To navigate, press the arrow keys. The Fishbowl 323 2nd Ave W, Seattle, WA 9811…" at bounding box center [477, 22] width 701 height 390
